Goal: Task Accomplishment & Management: Manage account settings

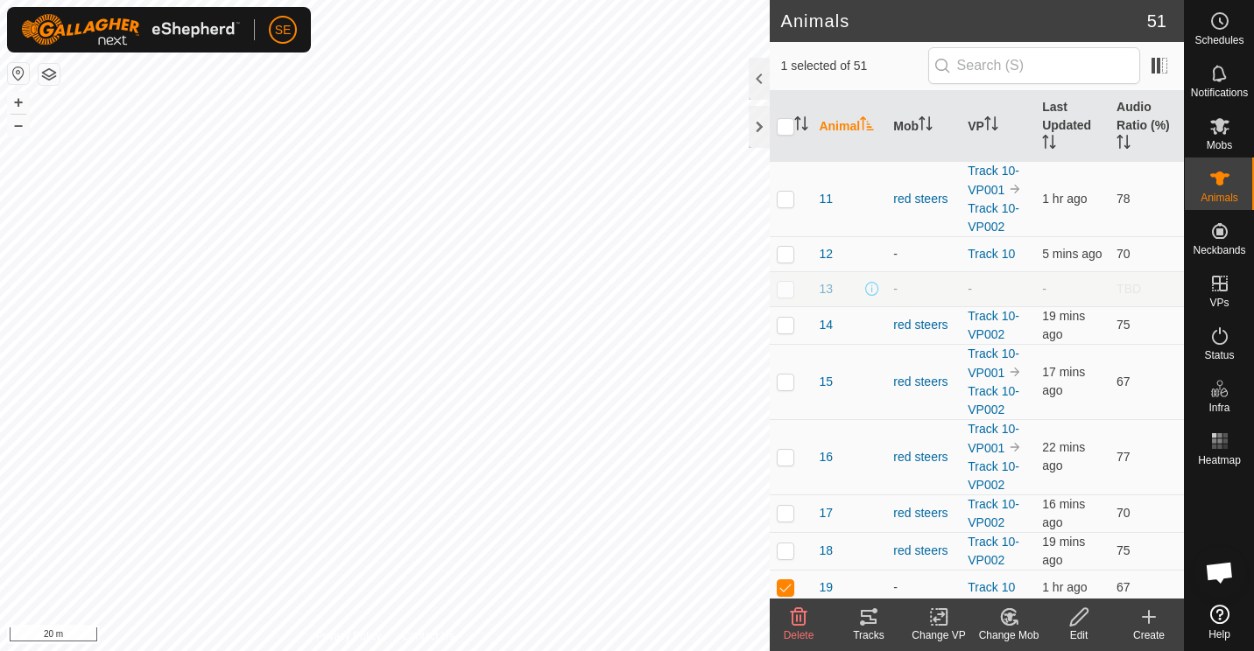
click at [1009, 628] on div "Change Mob" at bounding box center [1009, 636] width 70 height 16
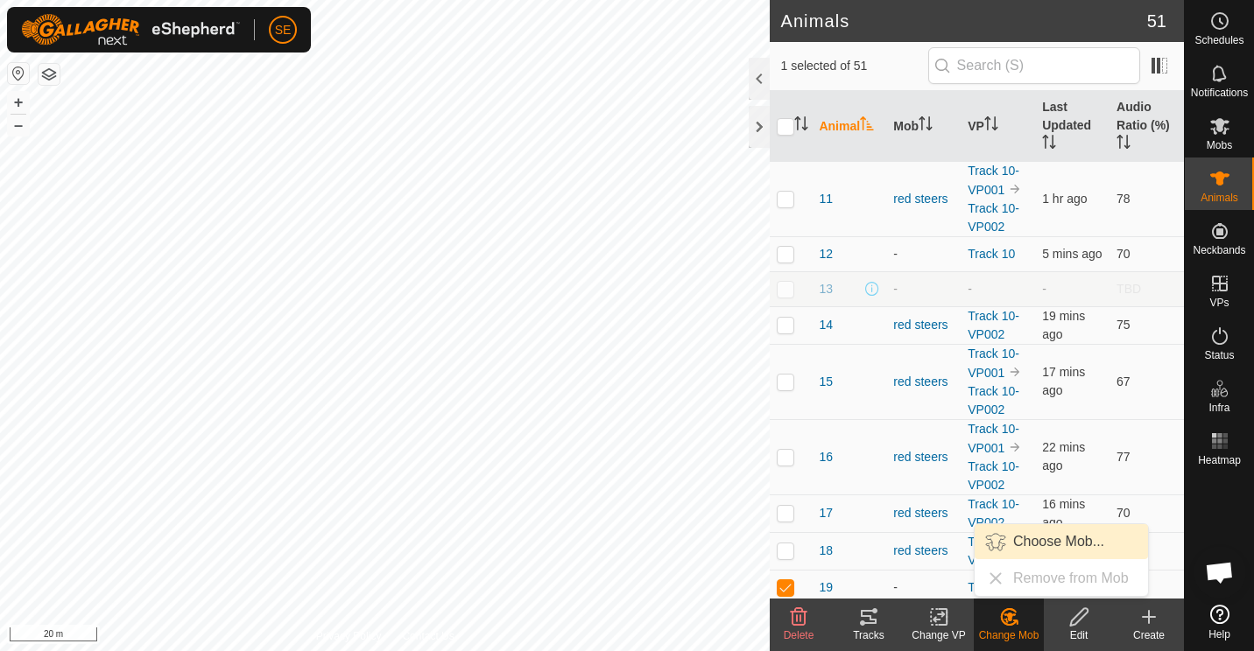
click at [1034, 545] on link "Choose Mob..." at bounding box center [1060, 541] width 173 height 35
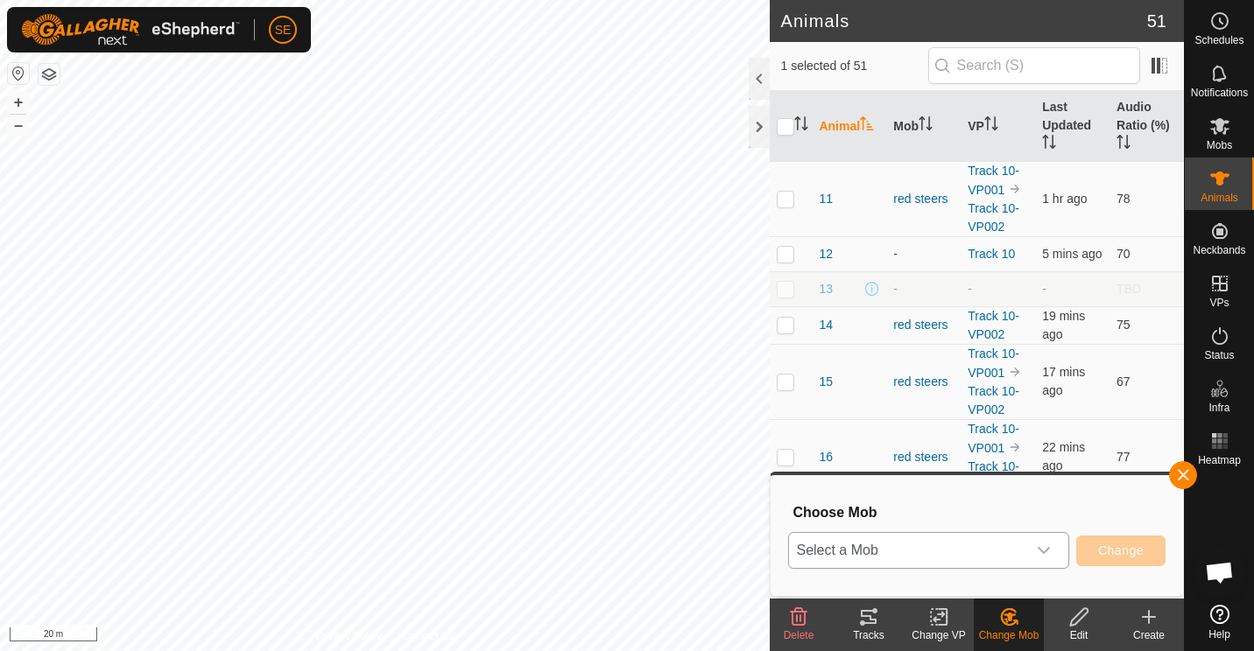
click at [1044, 543] on div "dropdown trigger" at bounding box center [1043, 550] width 35 height 35
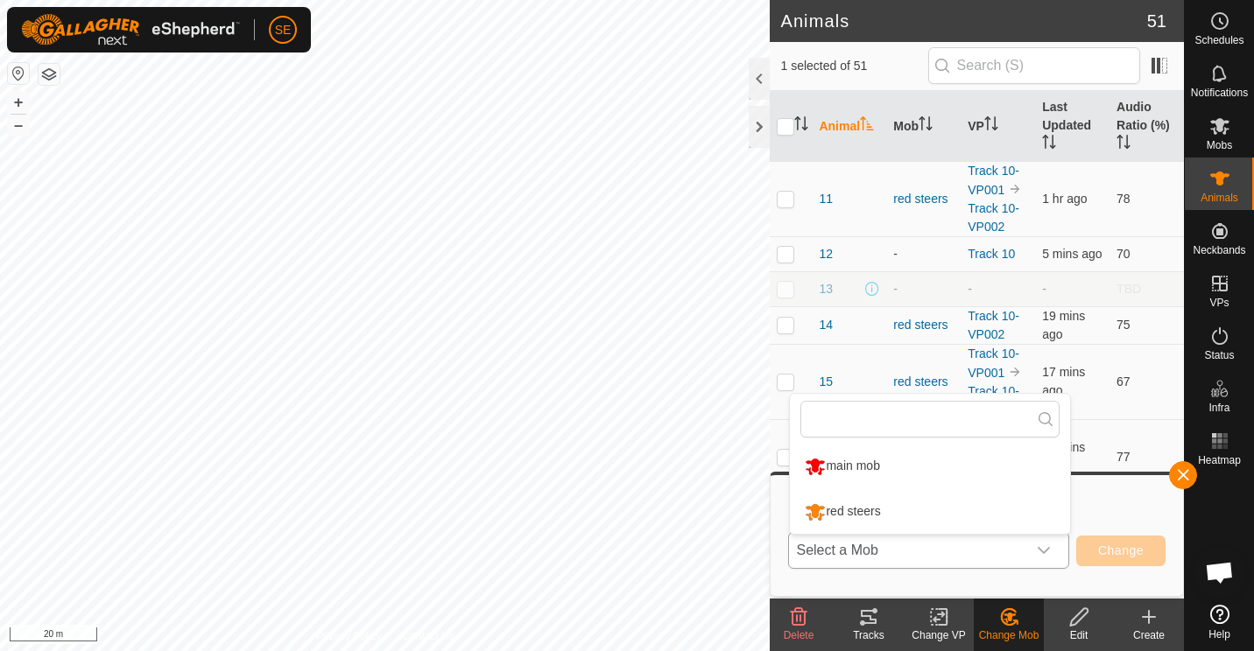
click at [874, 507] on li "red steers" at bounding box center [930, 512] width 280 height 44
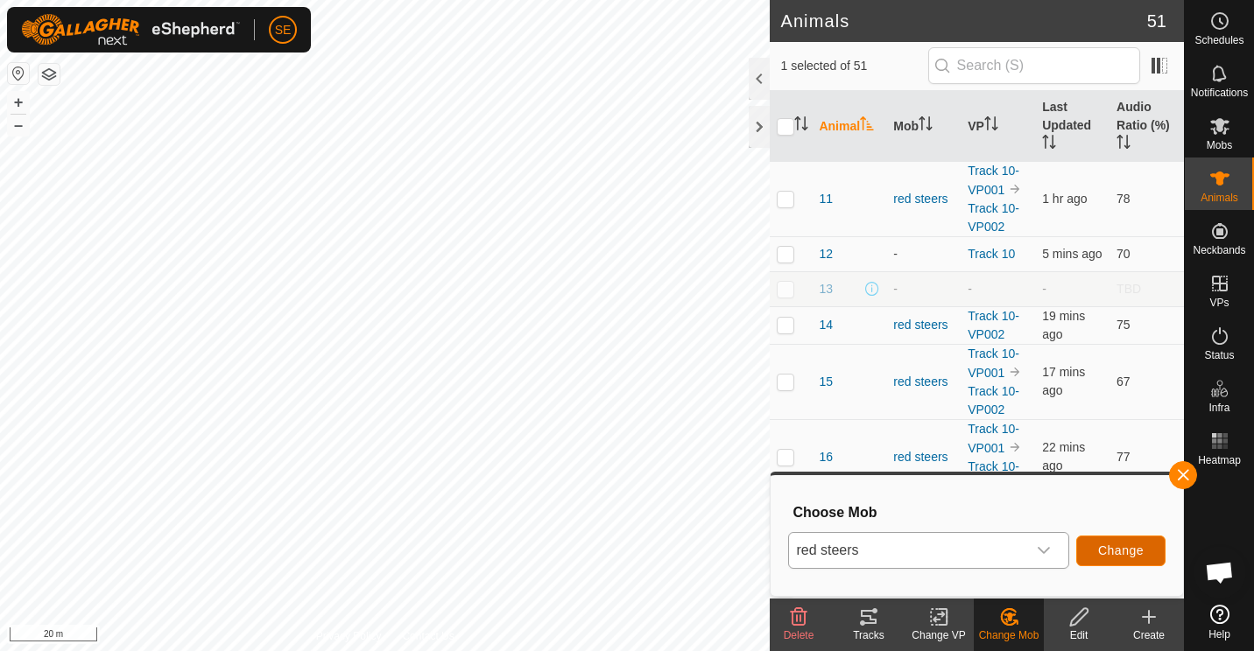
click at [1115, 547] on span "Change" at bounding box center [1121, 551] width 46 height 14
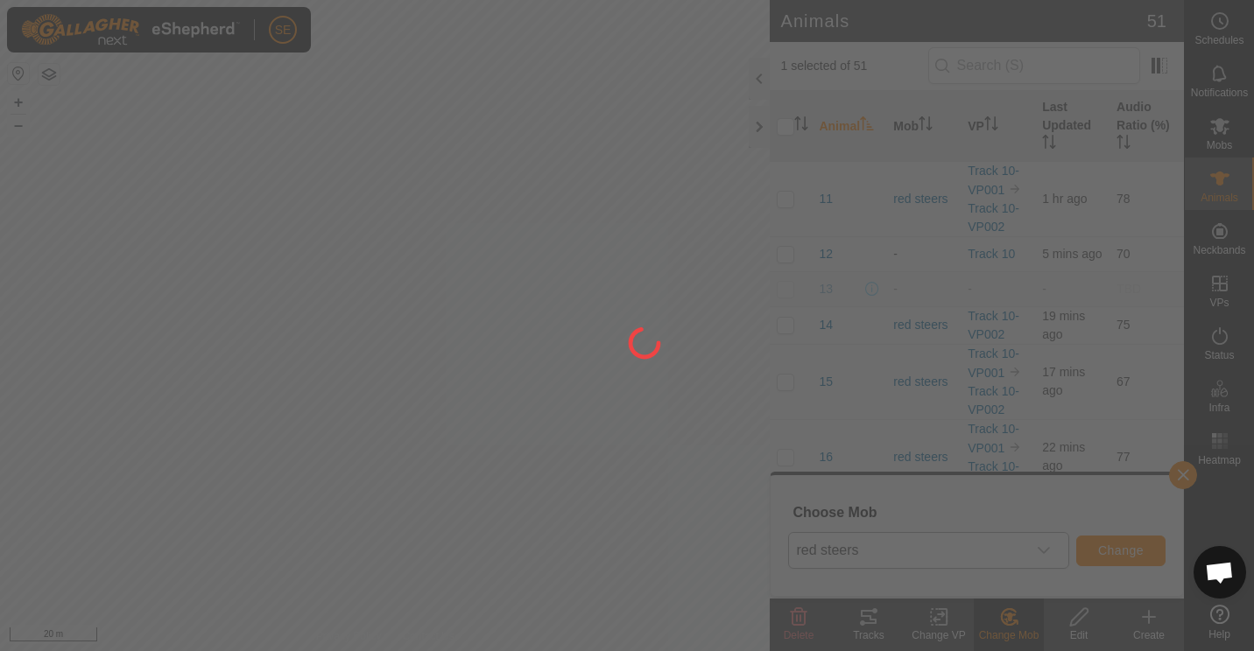
checkbox input "false"
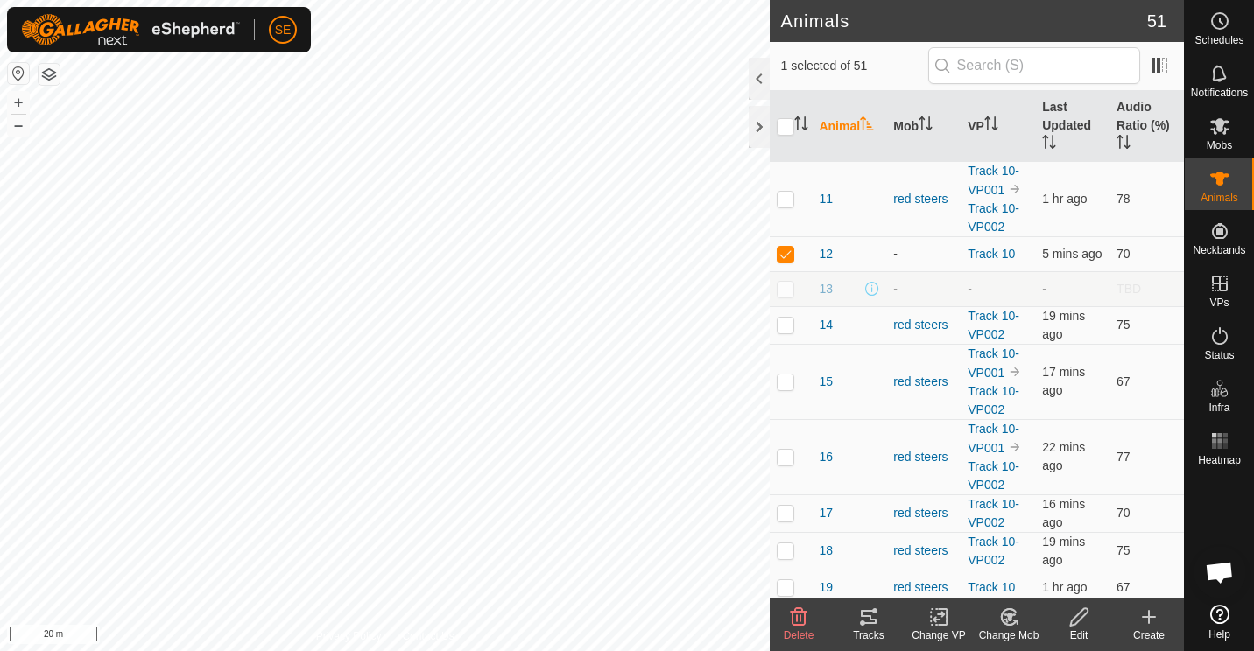
click at [1008, 618] on icon at bounding box center [1009, 617] width 12 height 9
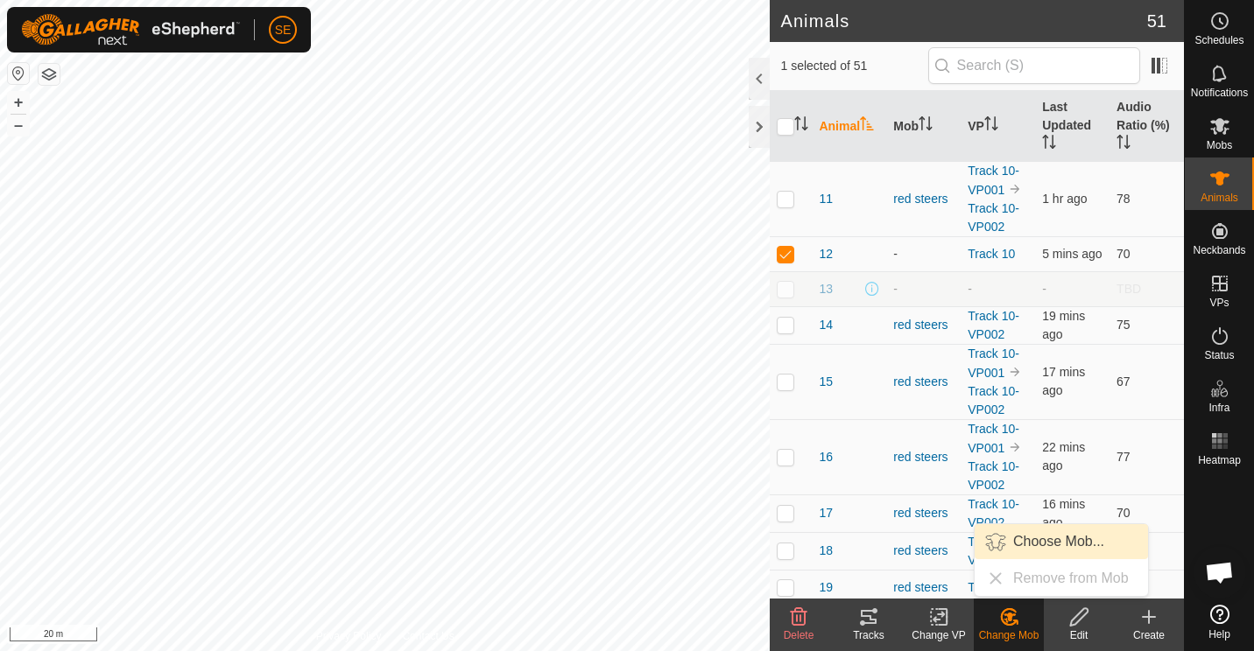
click at [1031, 535] on link "Choose Mob..." at bounding box center [1060, 541] width 173 height 35
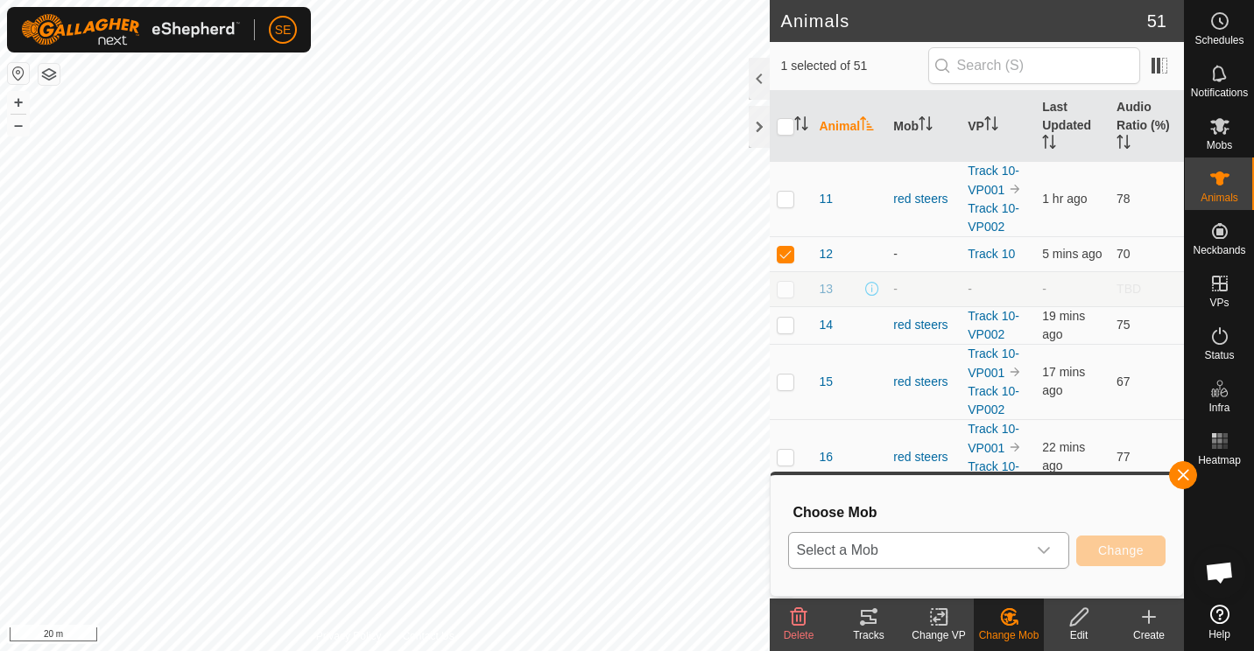
click at [1049, 545] on icon "dropdown trigger" at bounding box center [1044, 551] width 14 height 14
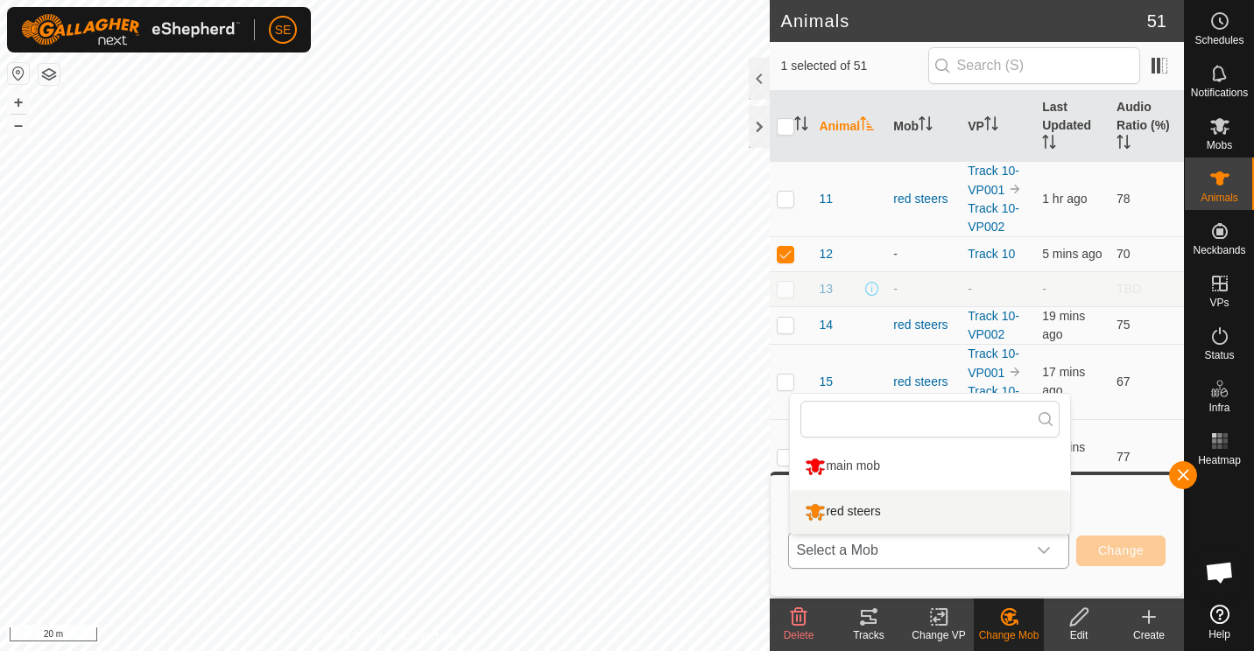
click at [886, 505] on li "red steers" at bounding box center [930, 512] width 280 height 44
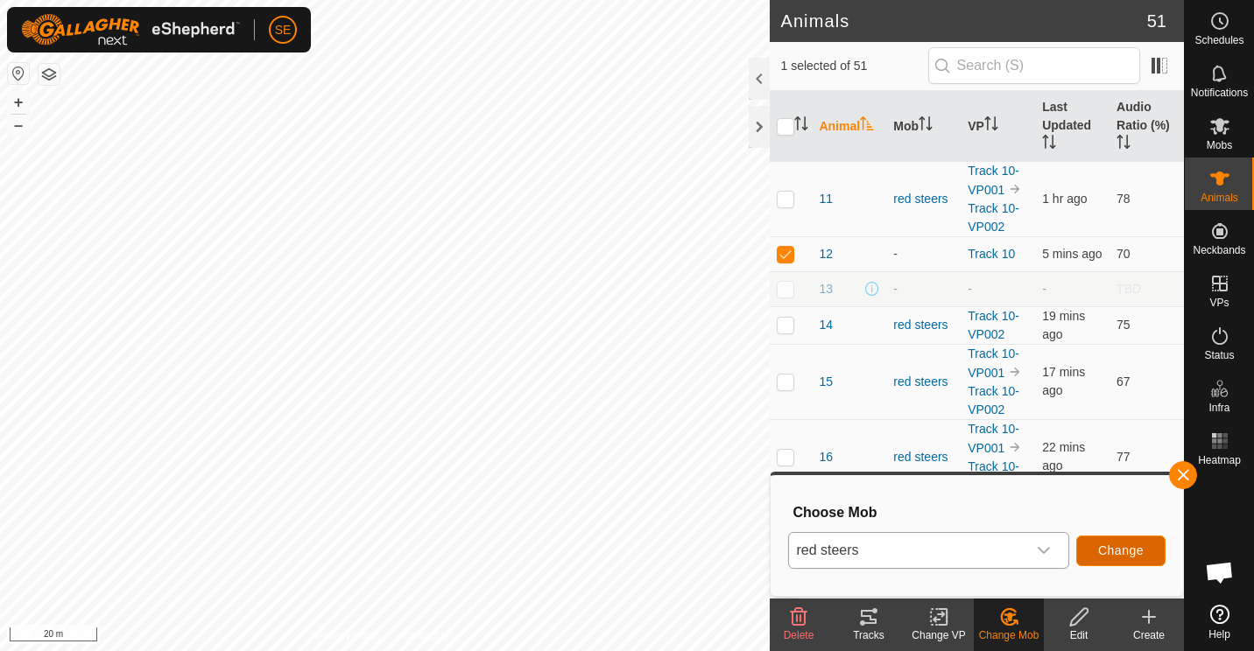
click at [1119, 547] on span "Change" at bounding box center [1121, 551] width 46 height 14
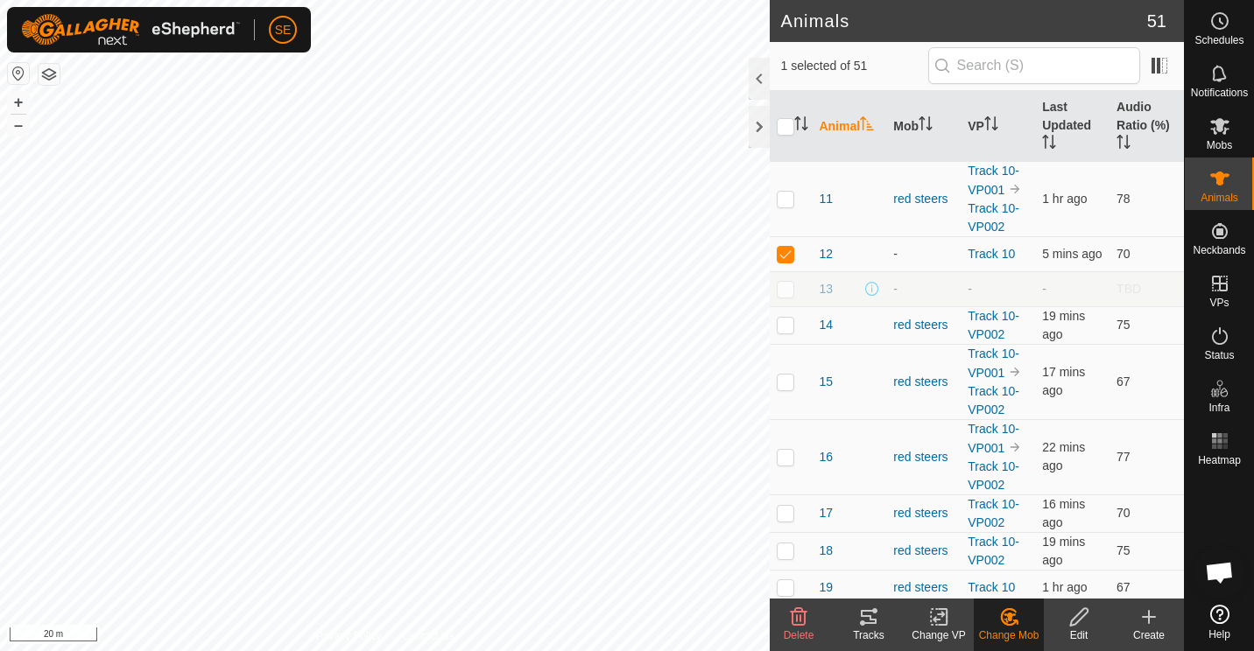
checkbox input "false"
click at [1009, 616] on icon at bounding box center [1009, 617] width 12 height 9
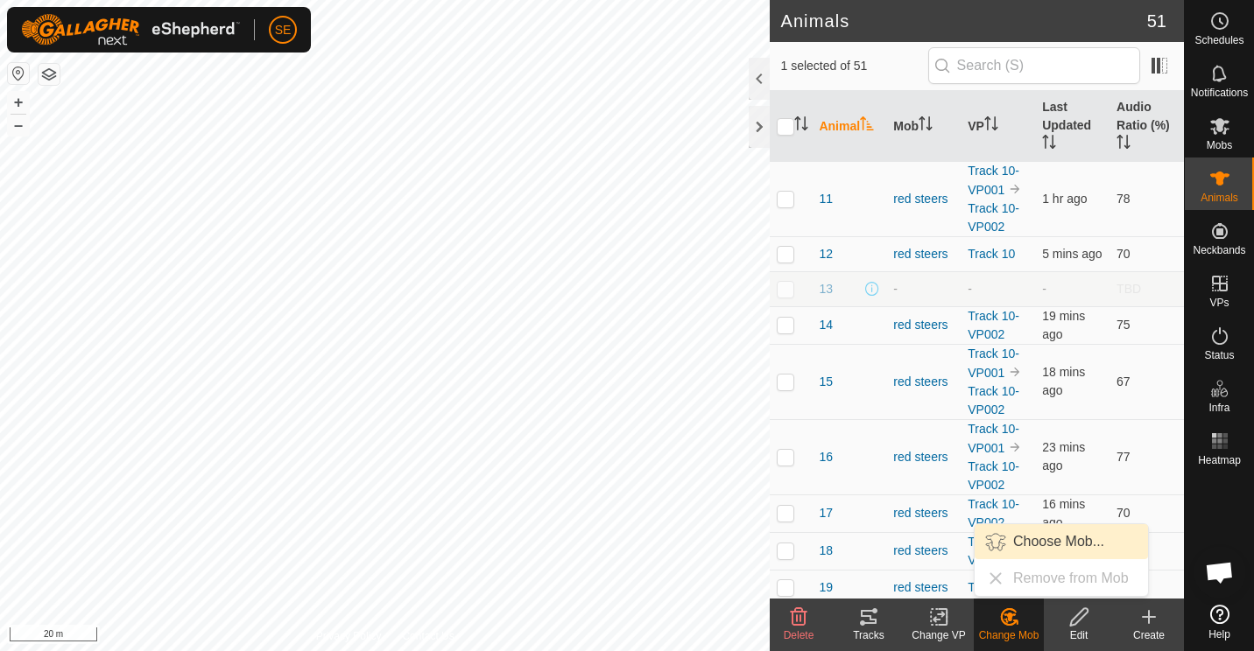
click at [1022, 533] on link "Choose Mob..." at bounding box center [1060, 541] width 173 height 35
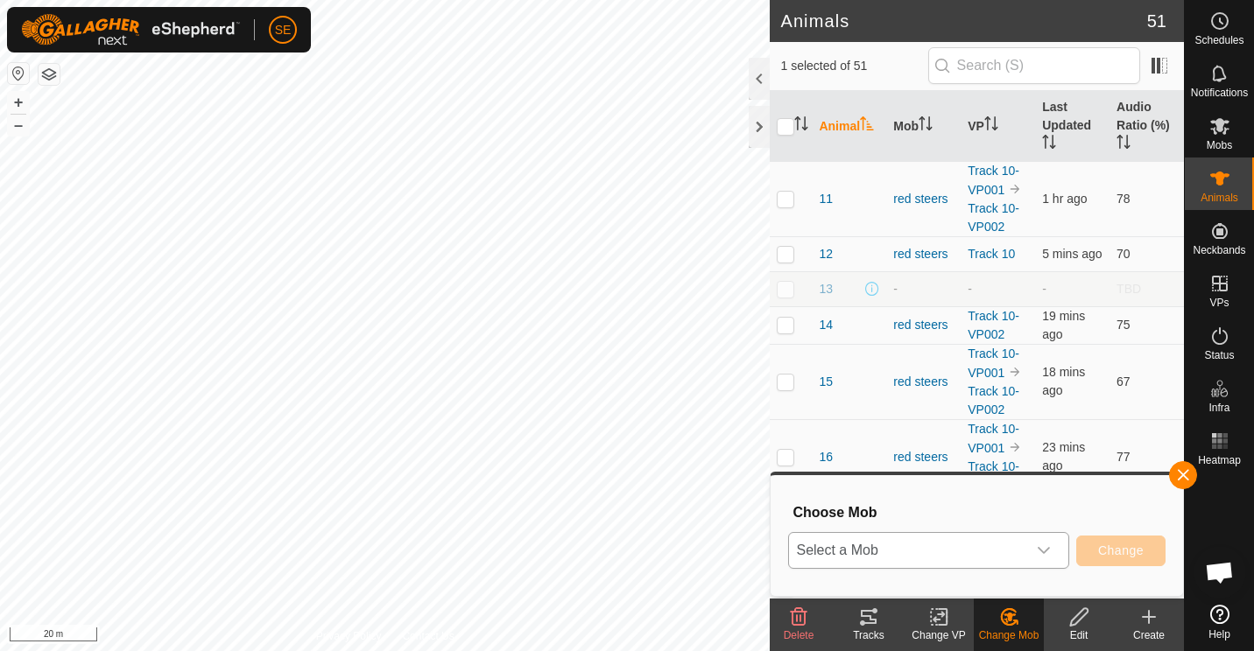
click at [1044, 551] on icon "dropdown trigger" at bounding box center [1044, 551] width 14 height 14
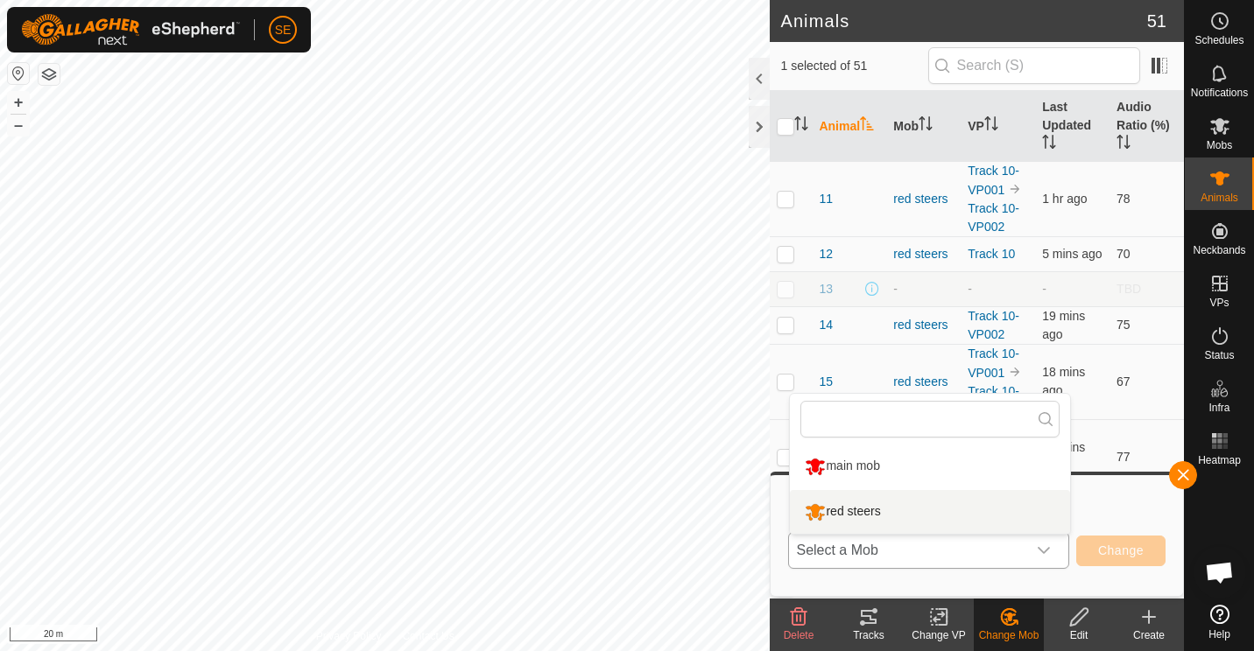
click at [869, 516] on li "red steers" at bounding box center [930, 512] width 280 height 44
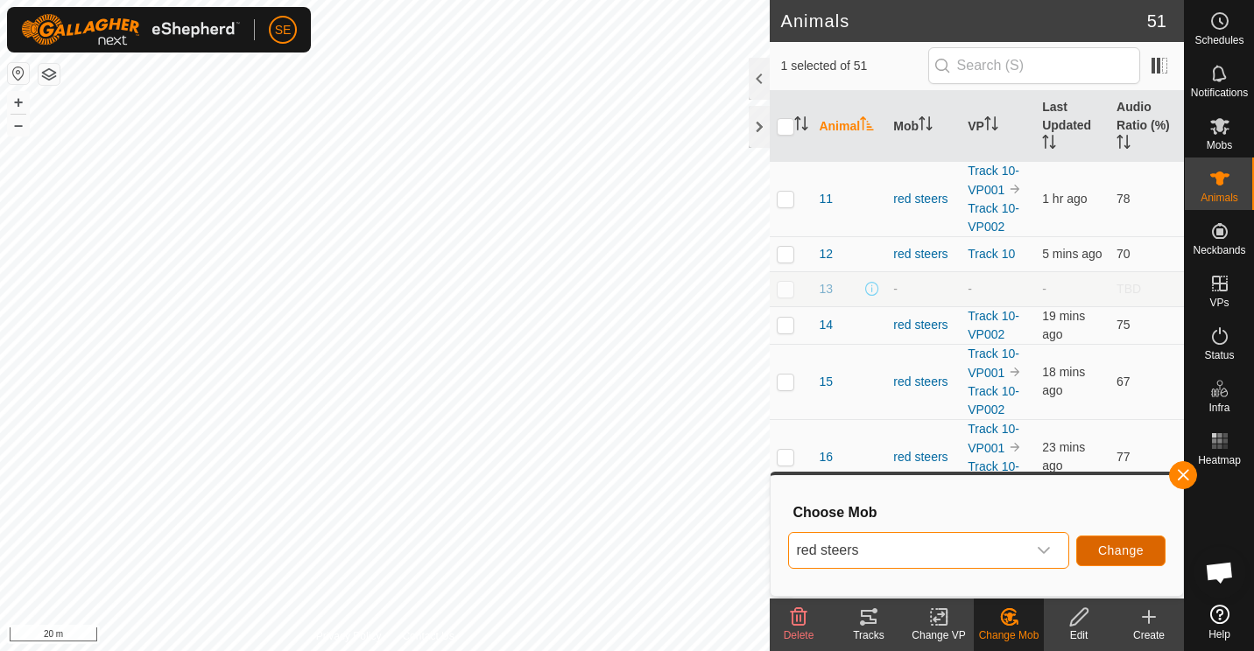
click at [1129, 549] on span "Change" at bounding box center [1121, 551] width 46 height 14
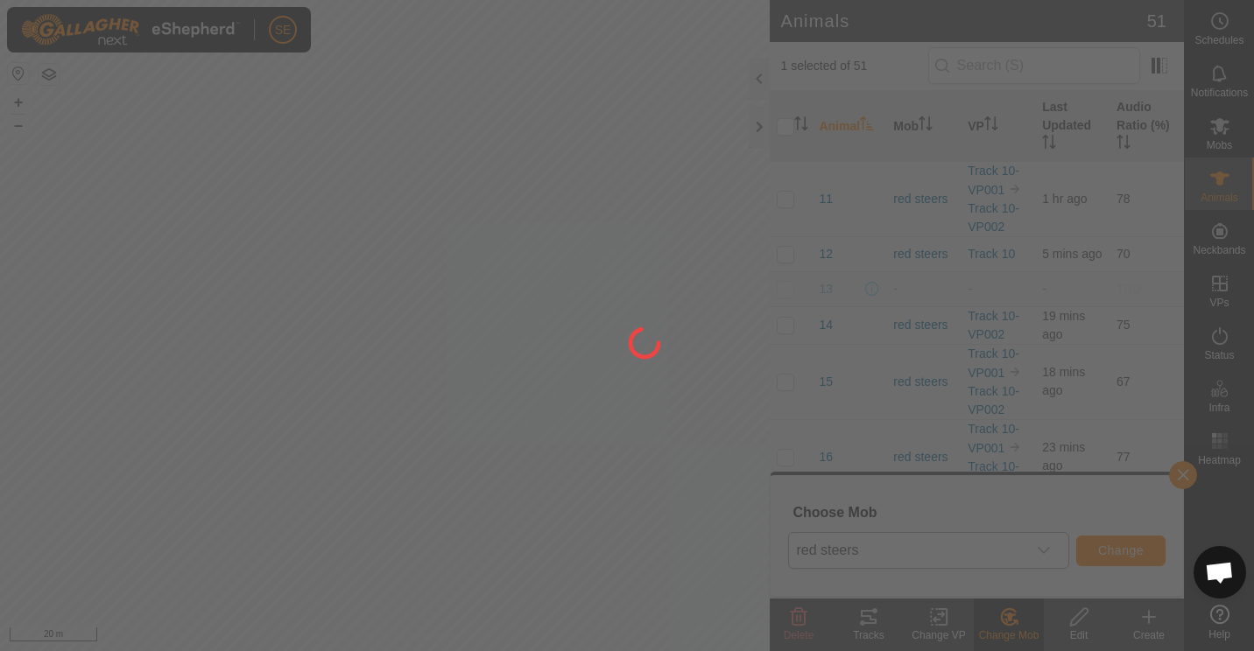
checkbox input "false"
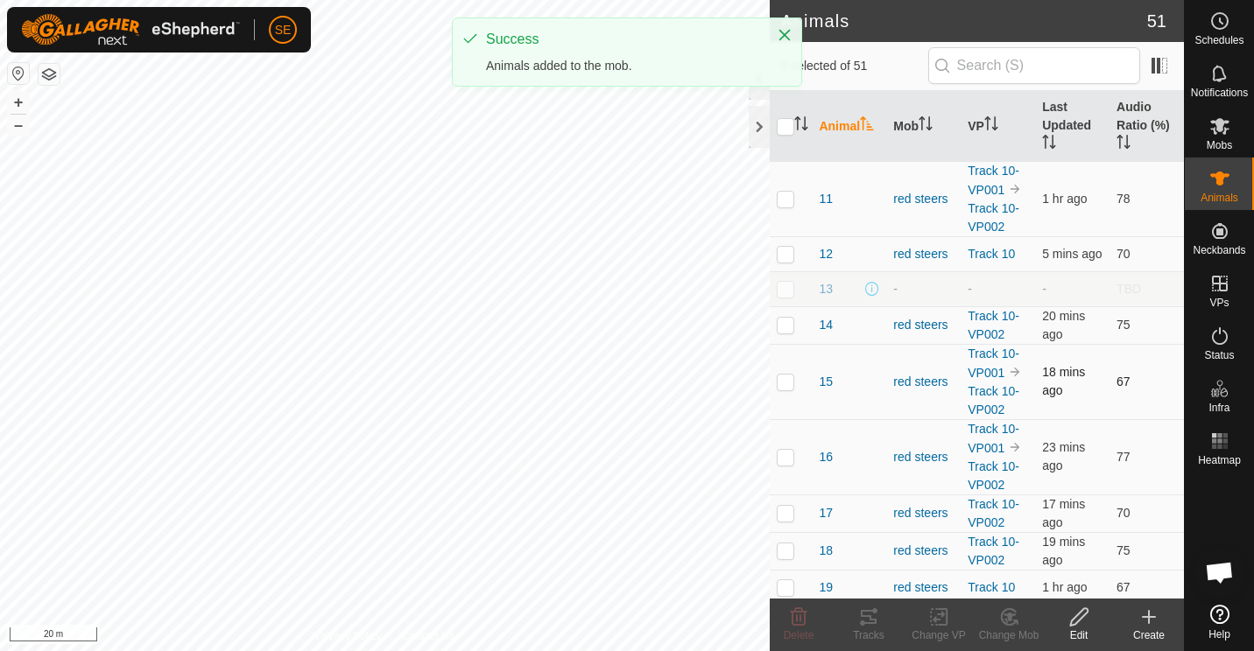
drag, startPoint x: 863, startPoint y: 431, endPoint x: 771, endPoint y: 396, distance: 98.4
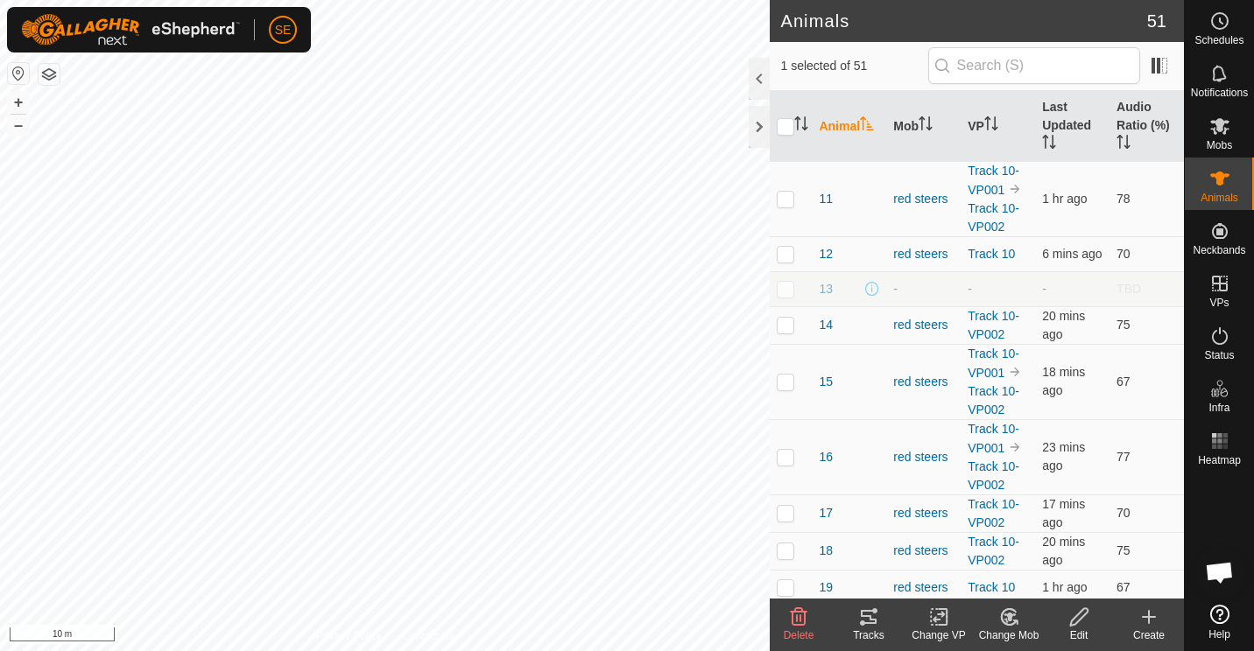
click at [1012, 615] on icon at bounding box center [1009, 617] width 12 height 9
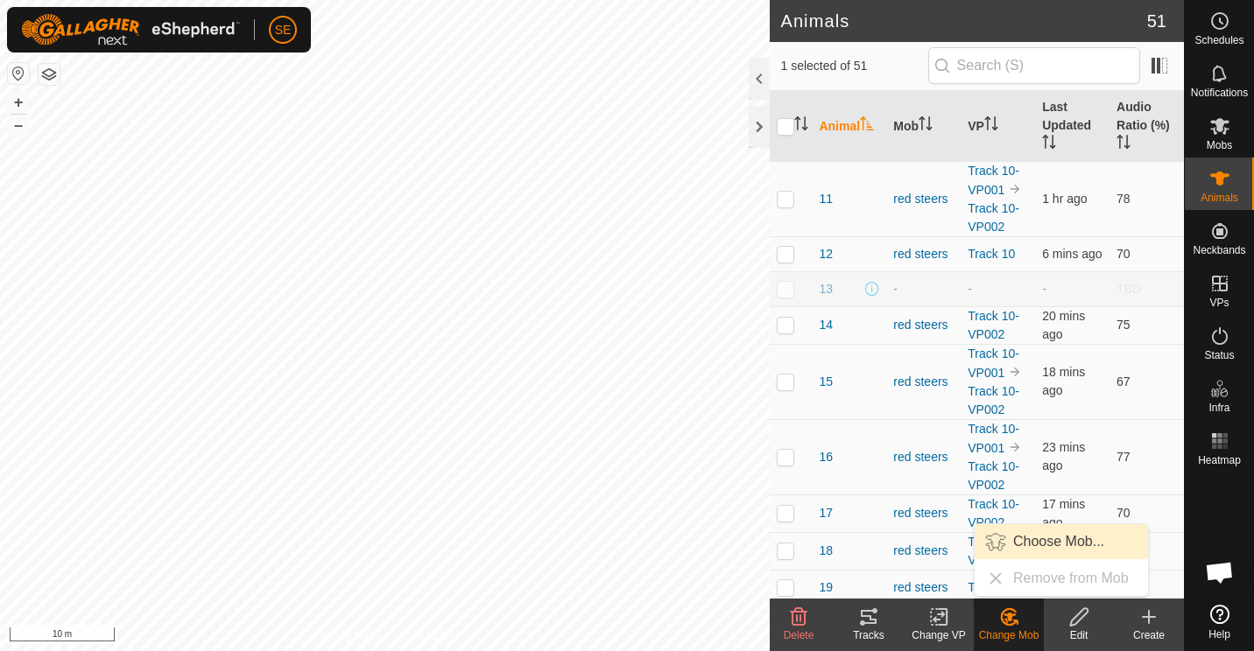
click at [1031, 542] on link "Choose Mob..." at bounding box center [1060, 541] width 173 height 35
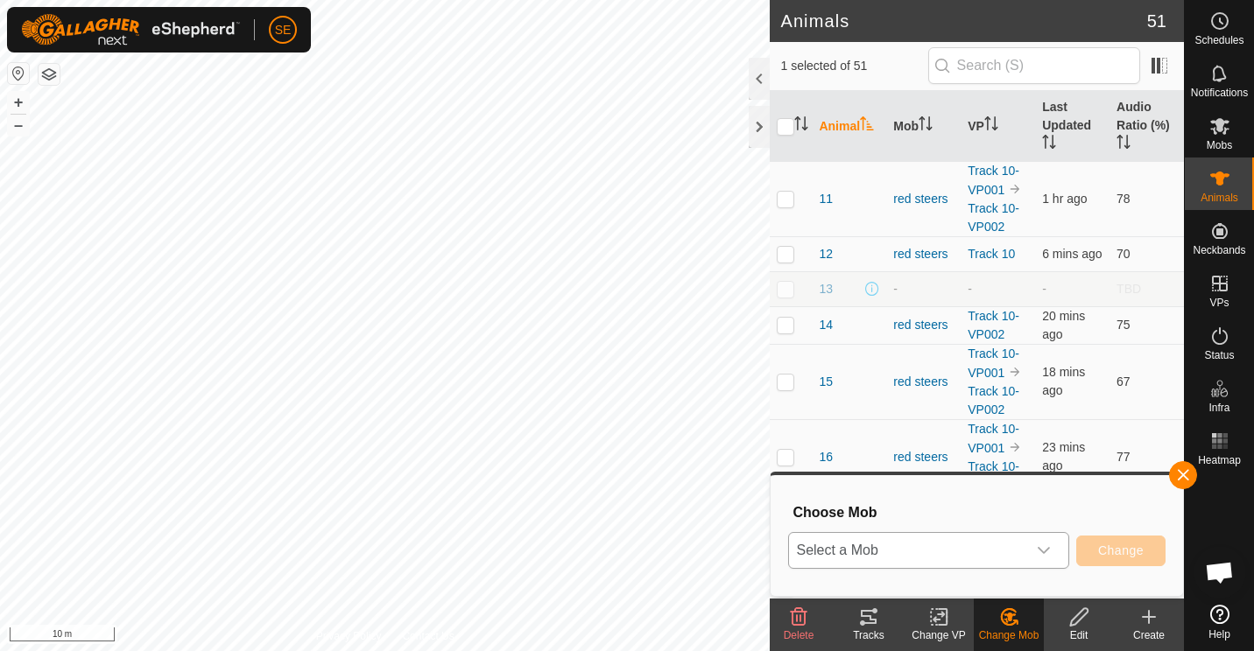
click at [1045, 548] on icon "dropdown trigger" at bounding box center [1044, 551] width 14 height 14
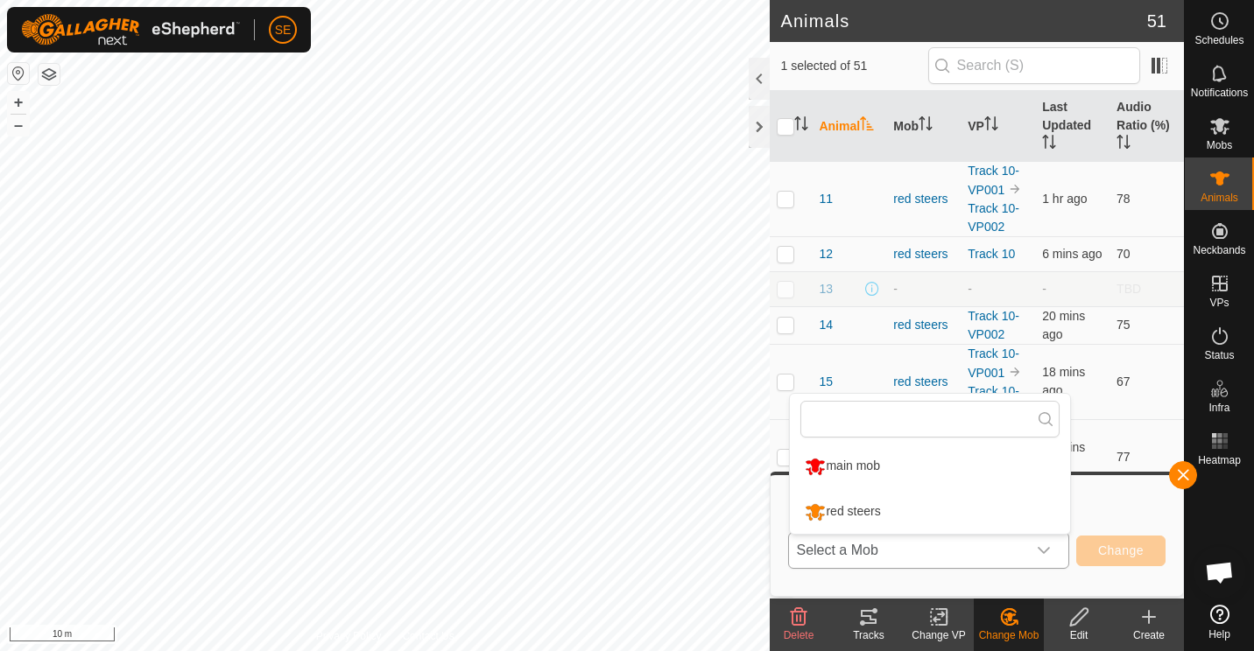
click at [855, 512] on li "red steers" at bounding box center [930, 512] width 280 height 44
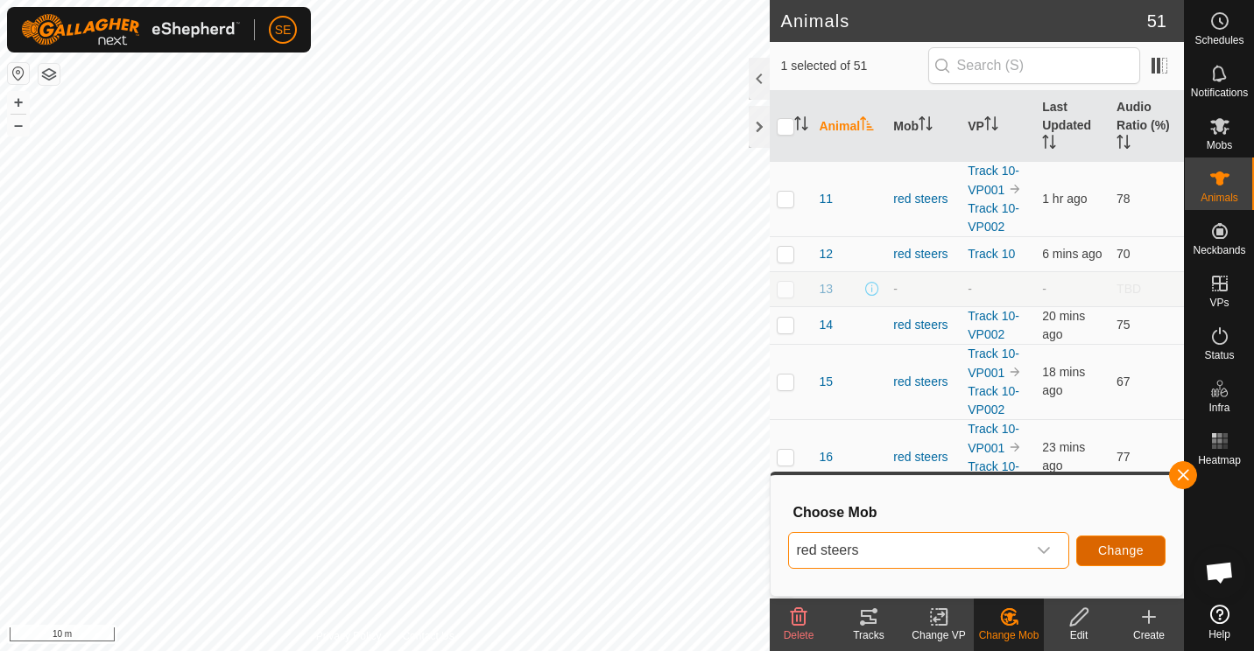
click at [1123, 550] on span "Change" at bounding box center [1121, 551] width 46 height 14
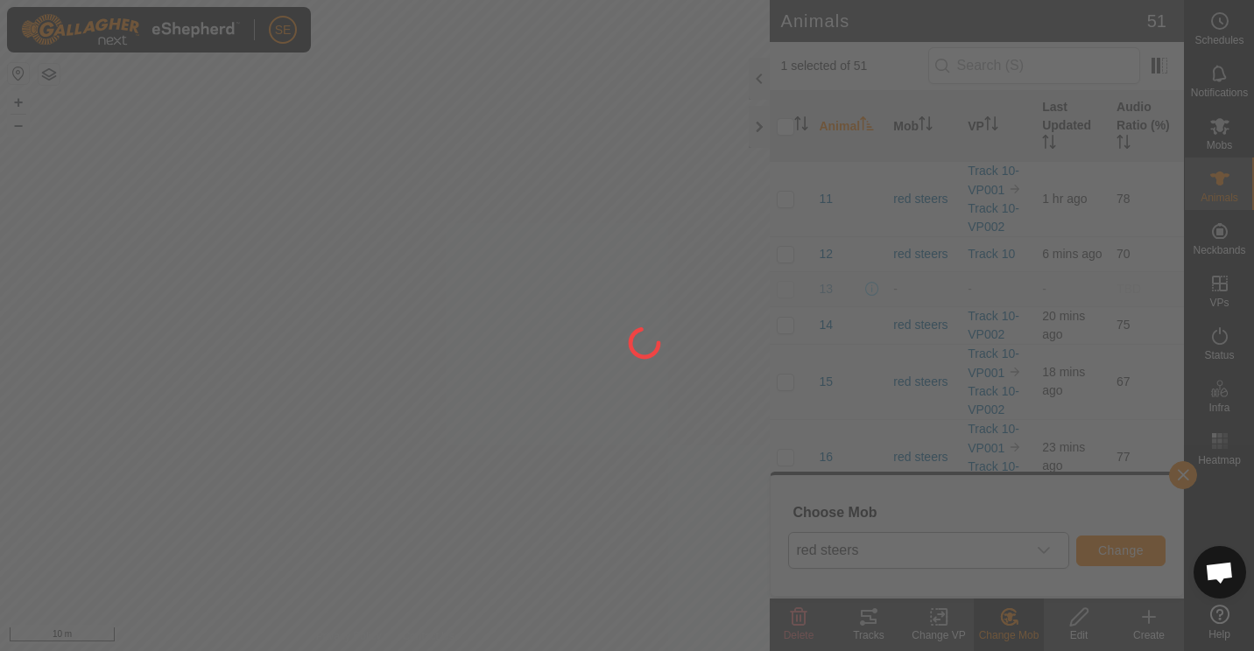
checkbox input "false"
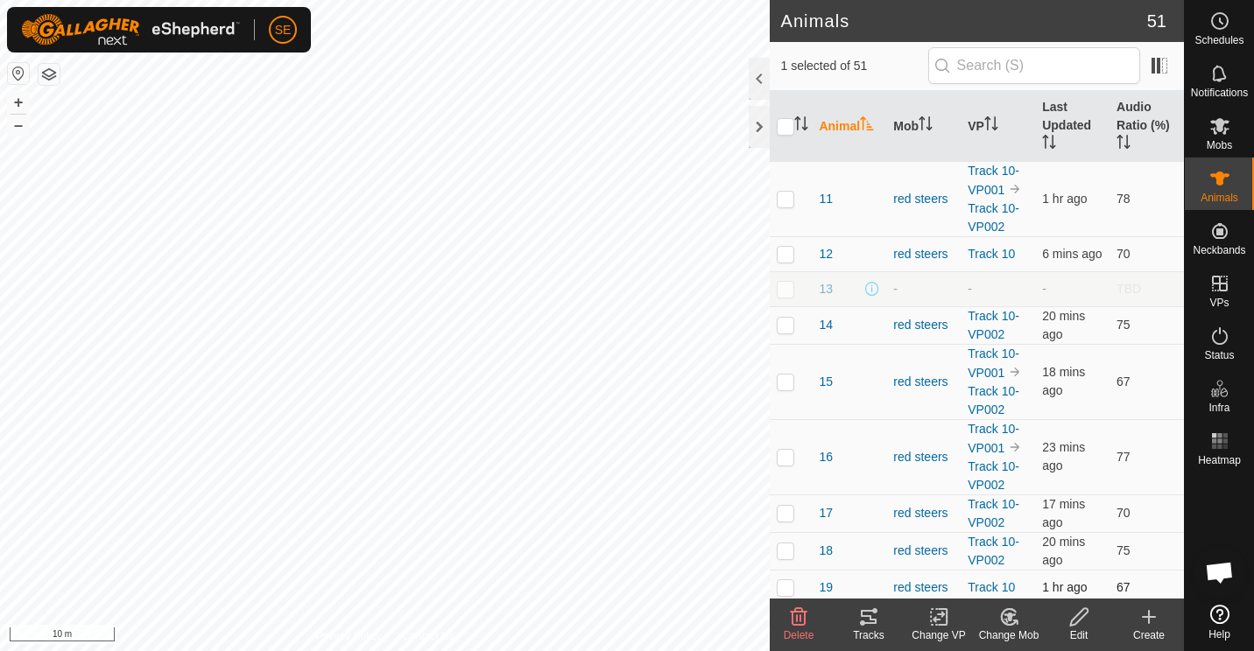
checkbox input "false"
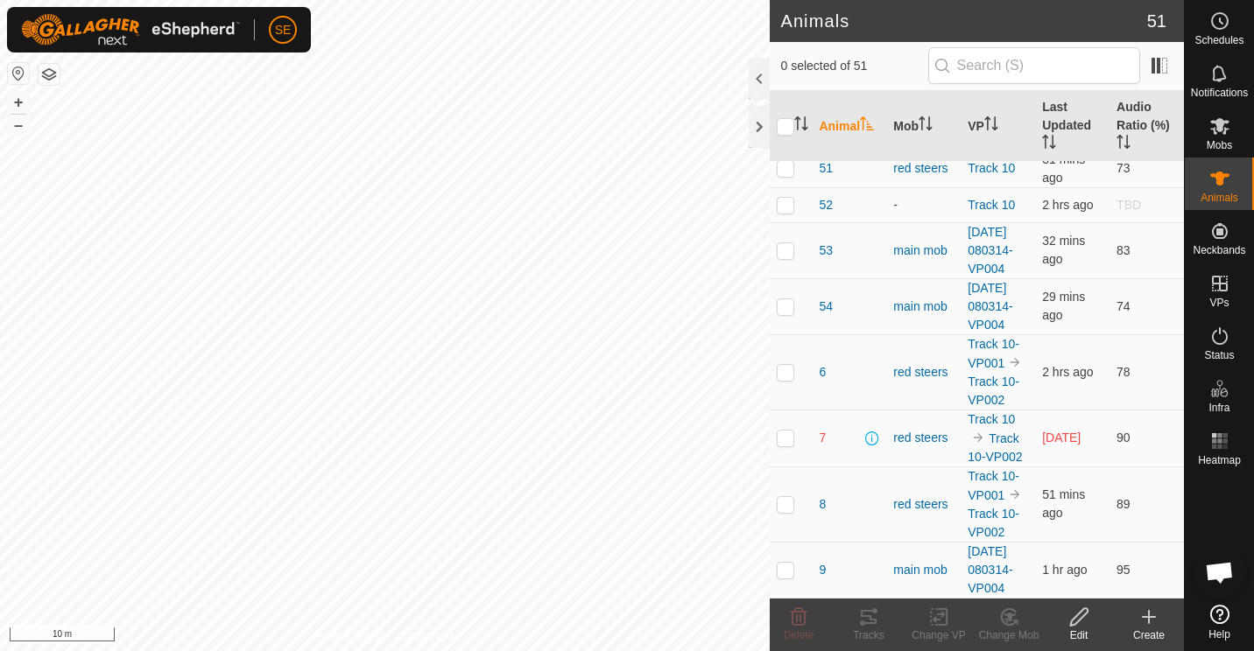
scroll to position [2260, 0]
click at [782, 445] on p-checkbox at bounding box center [786, 438] width 18 height 14
click at [787, 445] on p-checkbox at bounding box center [786, 438] width 18 height 14
click at [785, 445] on p-checkbox at bounding box center [786, 438] width 18 height 14
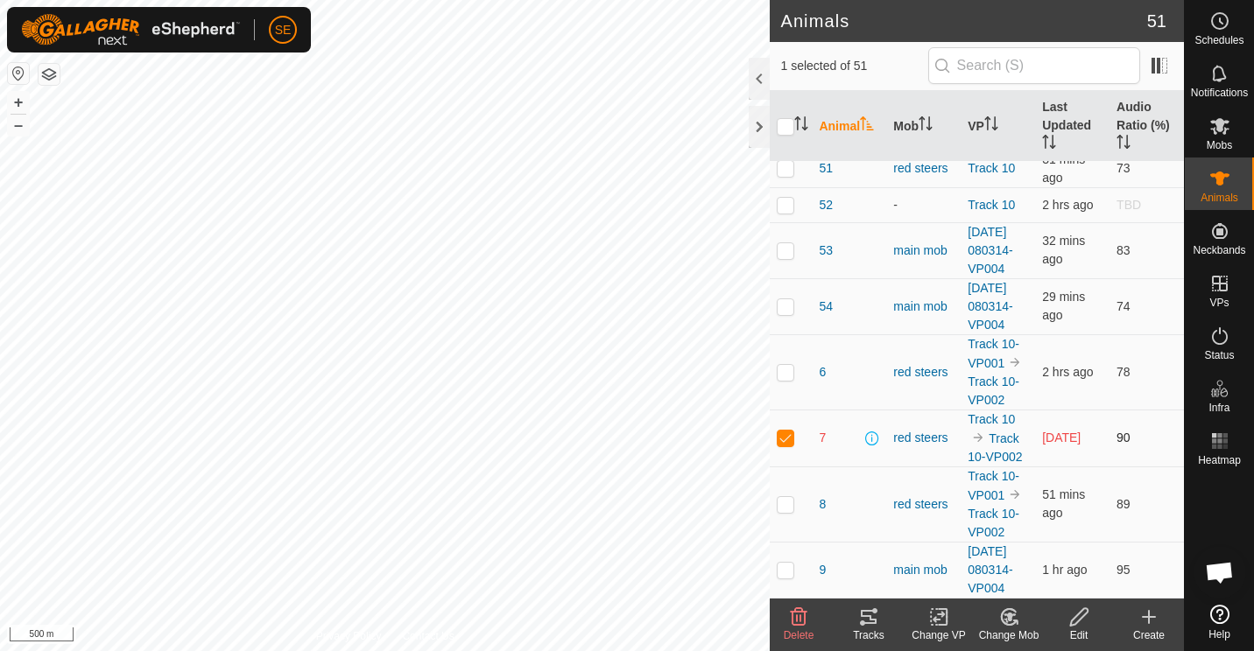
checkbox input "false"
click at [1007, 616] on icon at bounding box center [1009, 617] width 12 height 9
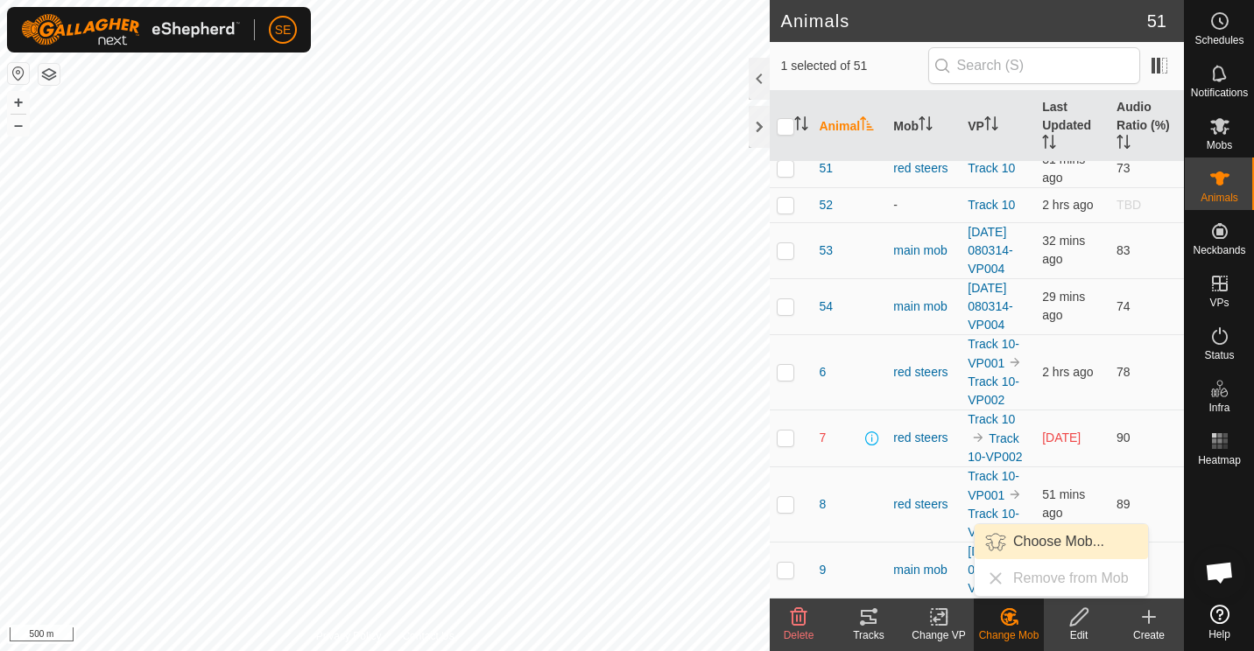
click at [1033, 534] on link "Choose Mob..." at bounding box center [1060, 541] width 173 height 35
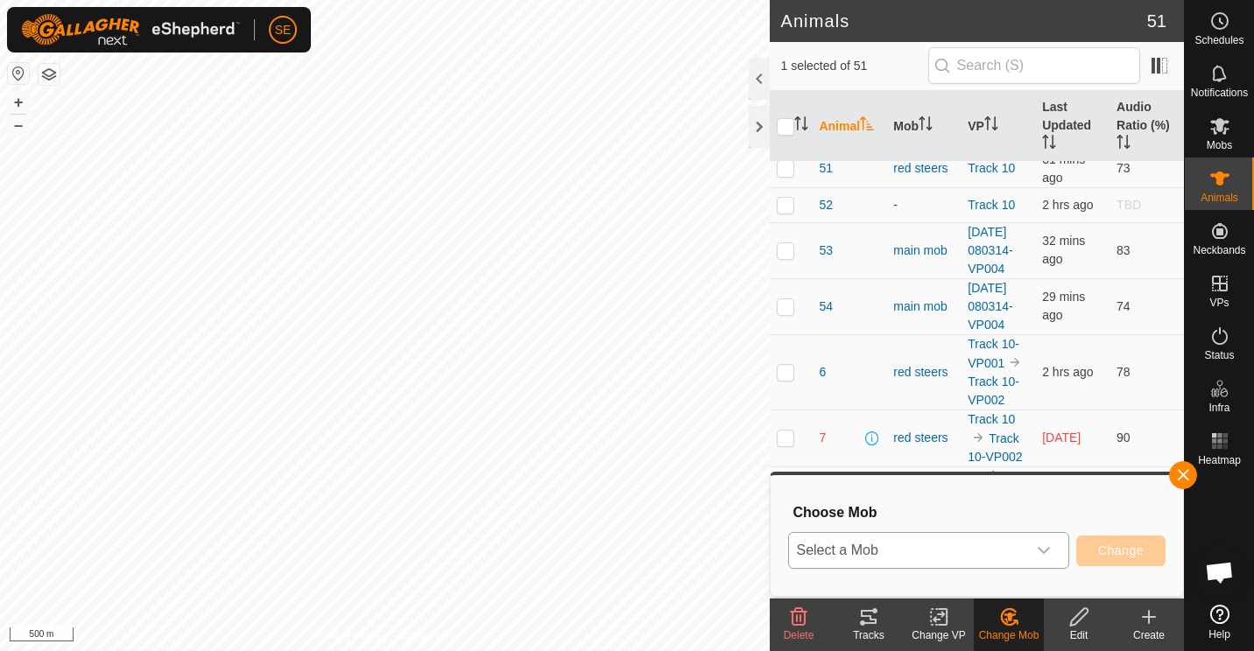
click at [1043, 551] on icon "dropdown trigger" at bounding box center [1044, 550] width 12 height 7
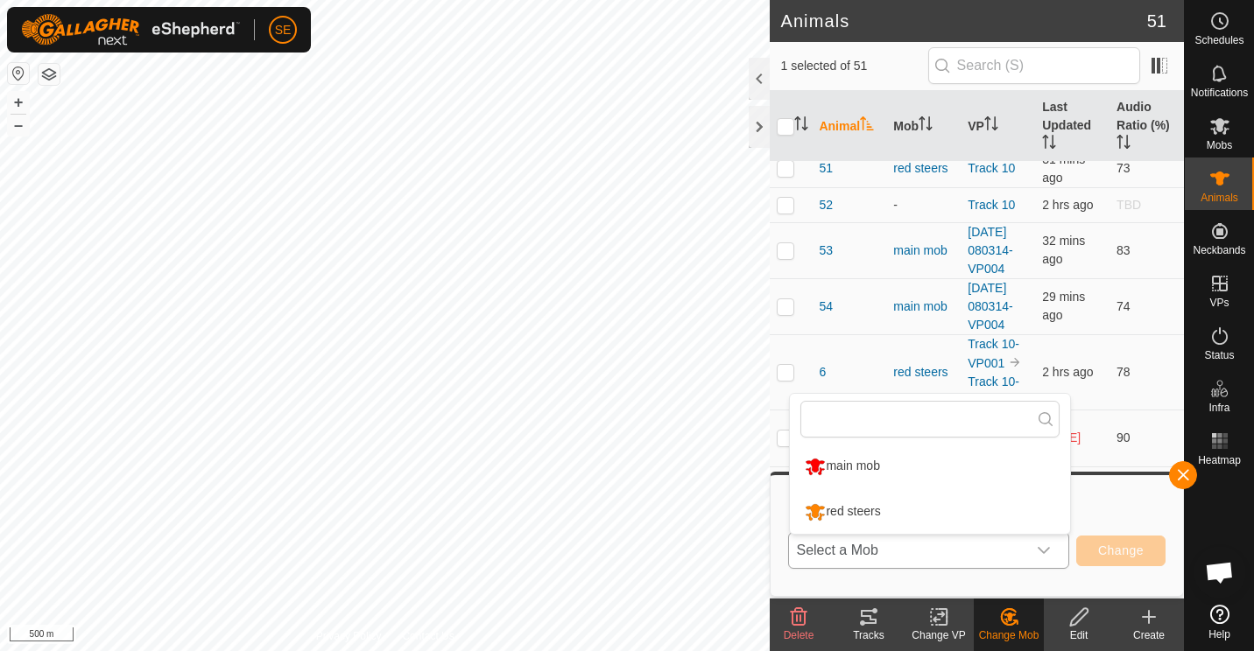
click at [846, 508] on li "red steers" at bounding box center [930, 512] width 280 height 44
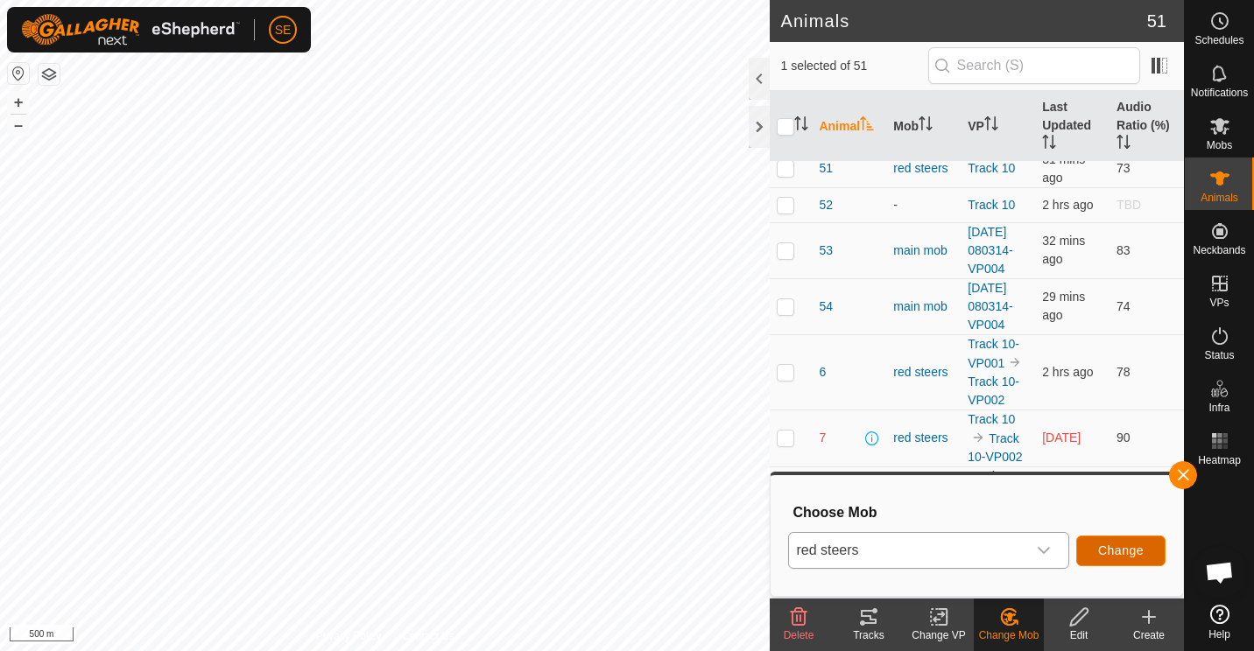
click at [1103, 545] on span "Change" at bounding box center [1121, 551] width 46 height 14
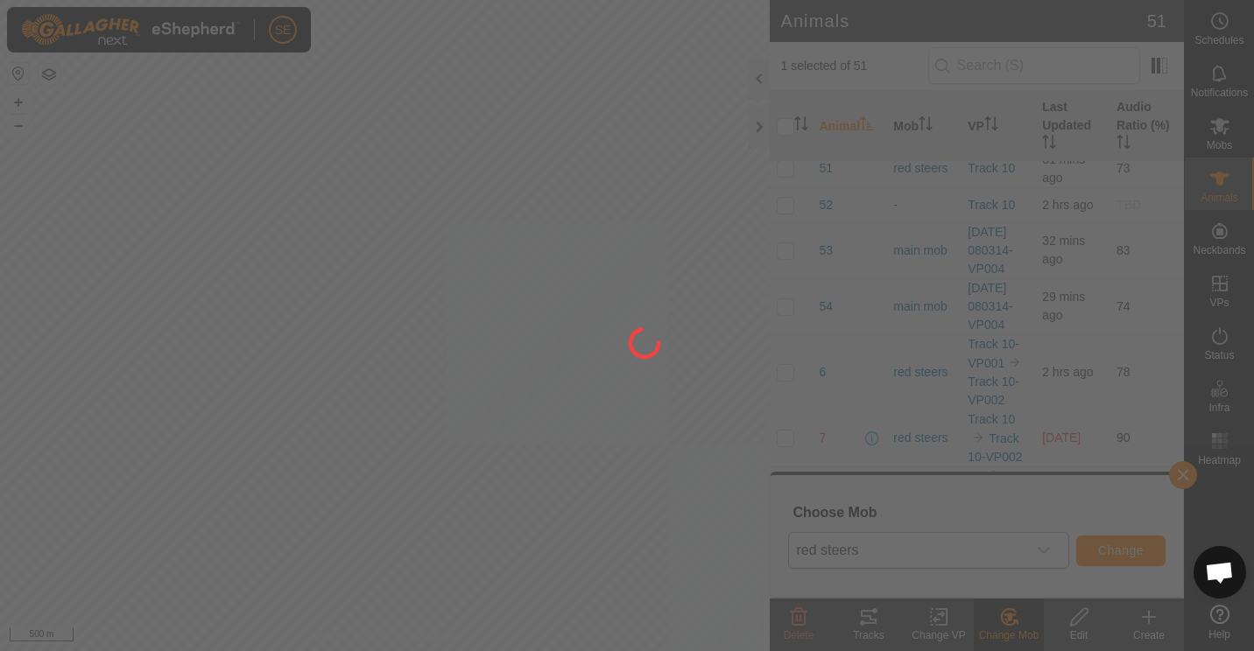
checkbox input "false"
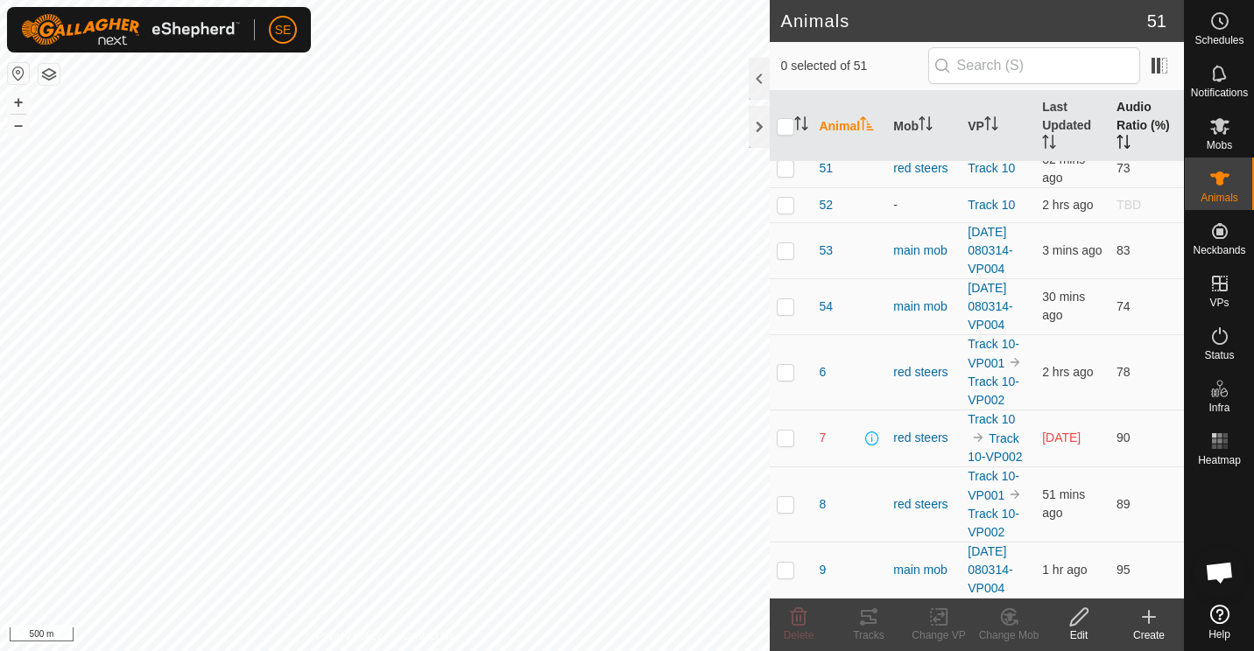
click at [1127, 123] on th "Audio Ratio (%)" at bounding box center [1146, 126] width 74 height 71
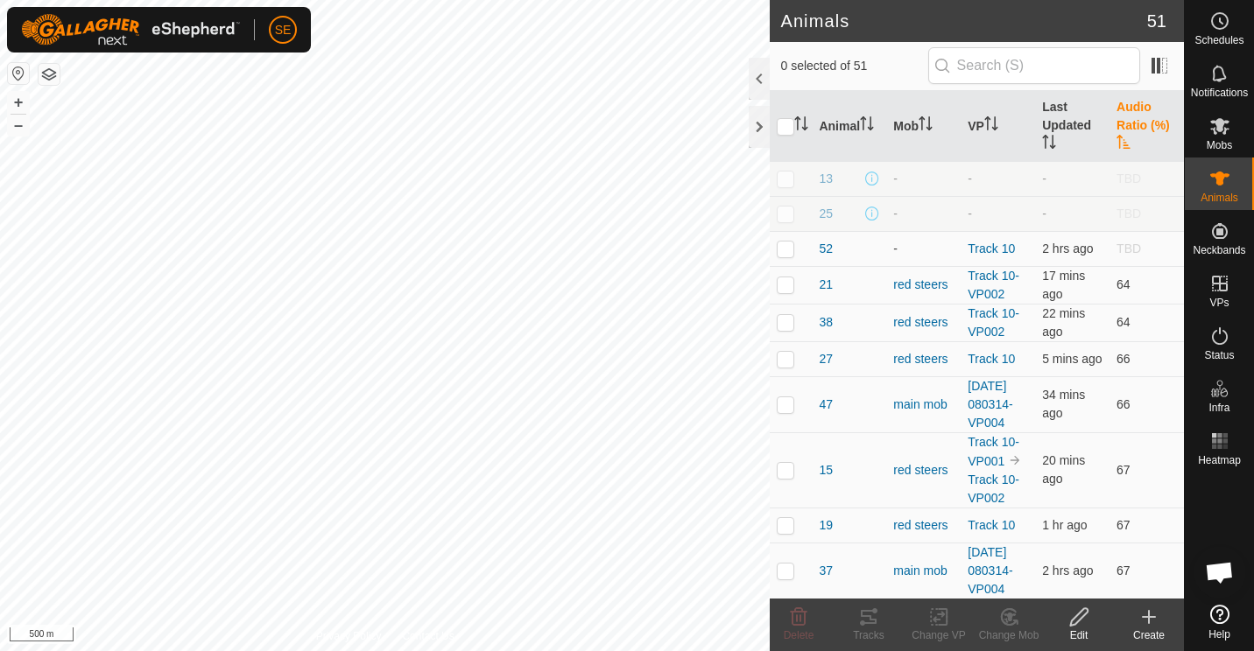
click at [1115, 133] on th "Audio Ratio (%)" at bounding box center [1146, 126] width 74 height 71
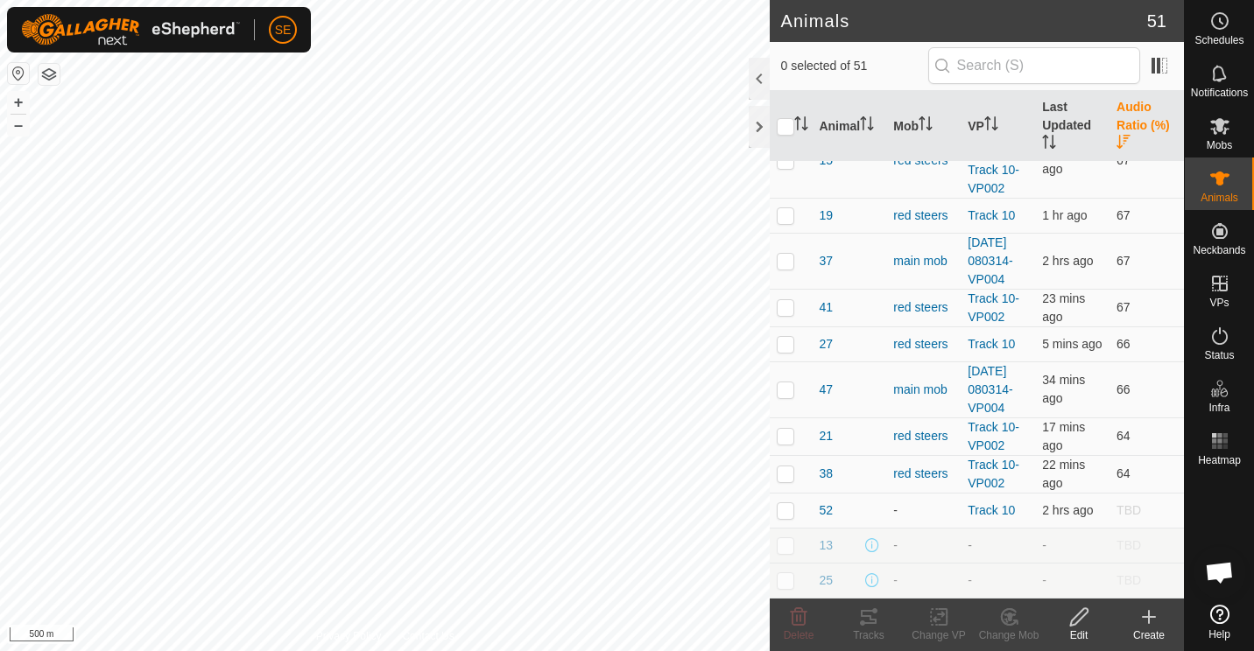
scroll to position [2304, 0]
click at [787, 509] on p-checkbox at bounding box center [786, 510] width 18 height 14
checkbox input "false"
